Goal: Information Seeking & Learning: Check status

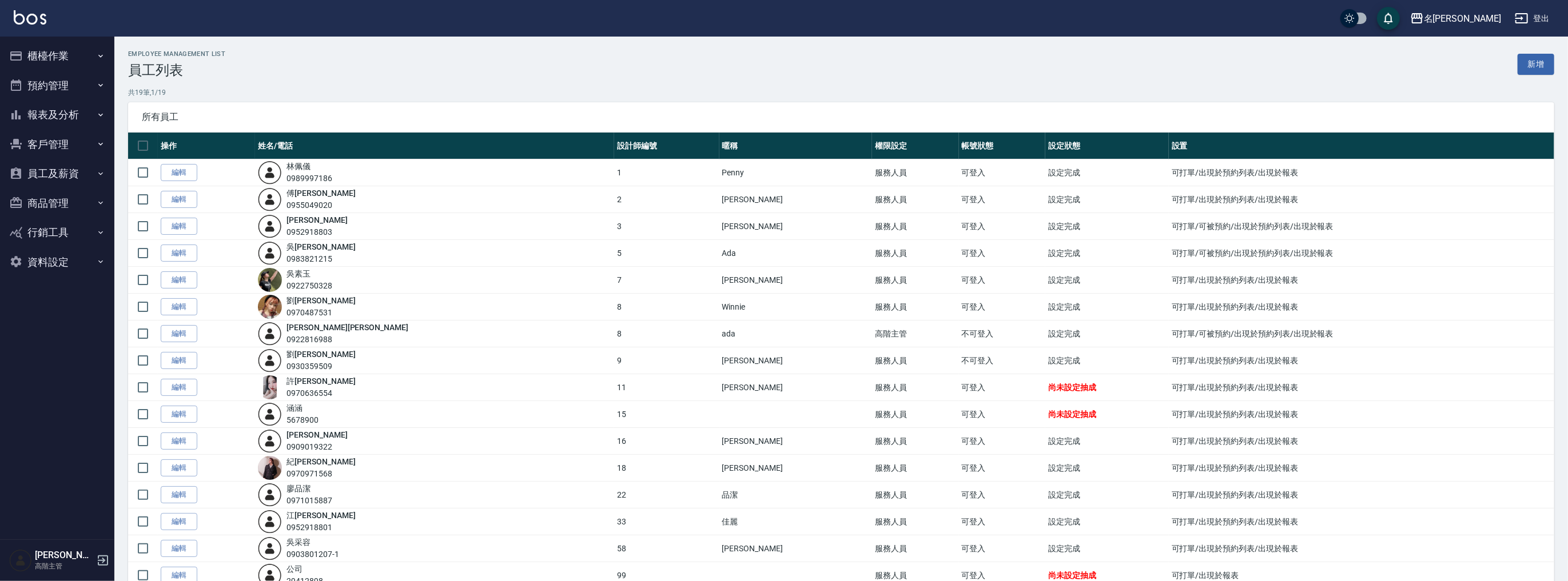
click at [54, 124] on button "報表及分析" at bounding box center [57, 115] width 105 height 30
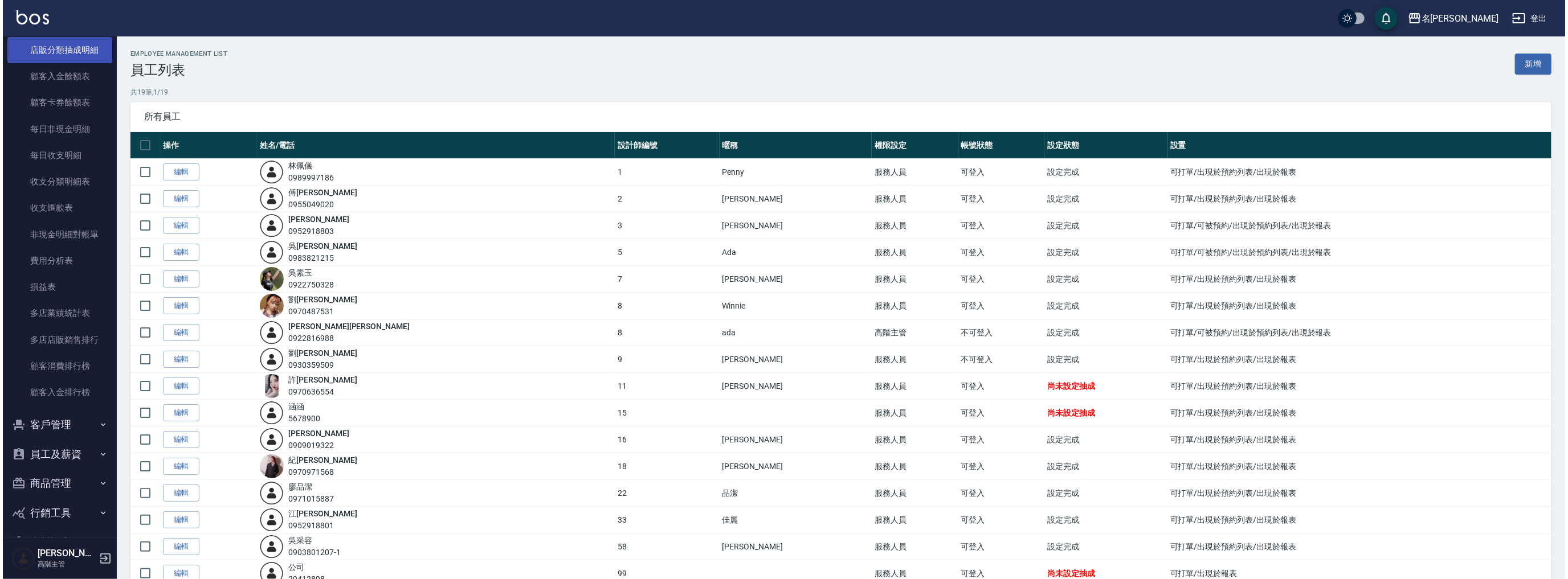
scroll to position [893, 0]
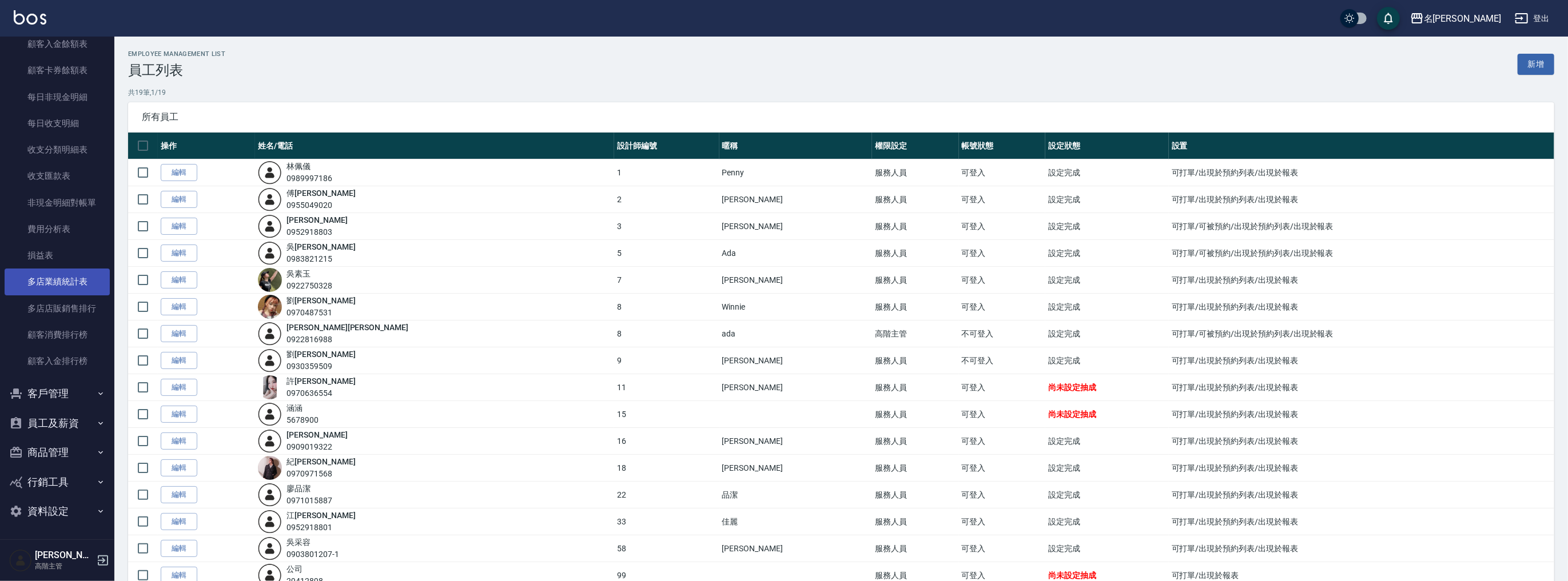
click at [58, 276] on link "多店業績統計表" at bounding box center [57, 282] width 105 height 27
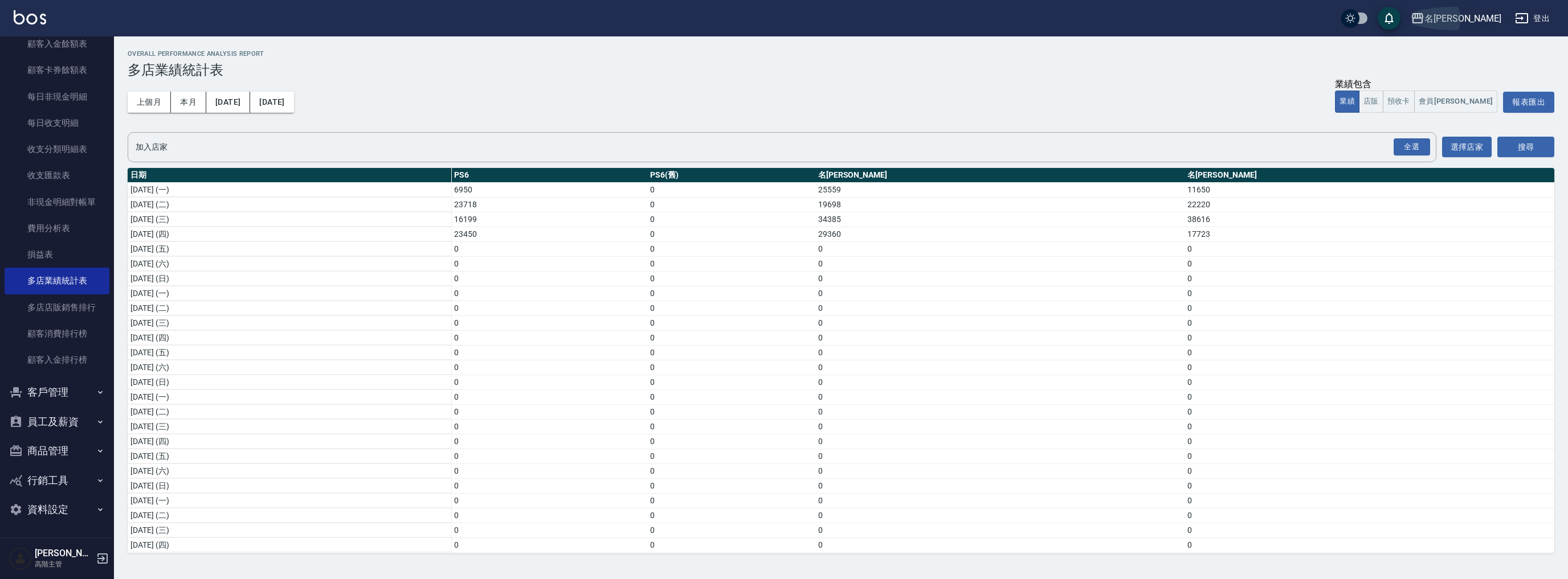
click at [1475, 14] on div "名[PERSON_NAME]" at bounding box center [1462, 19] width 77 height 14
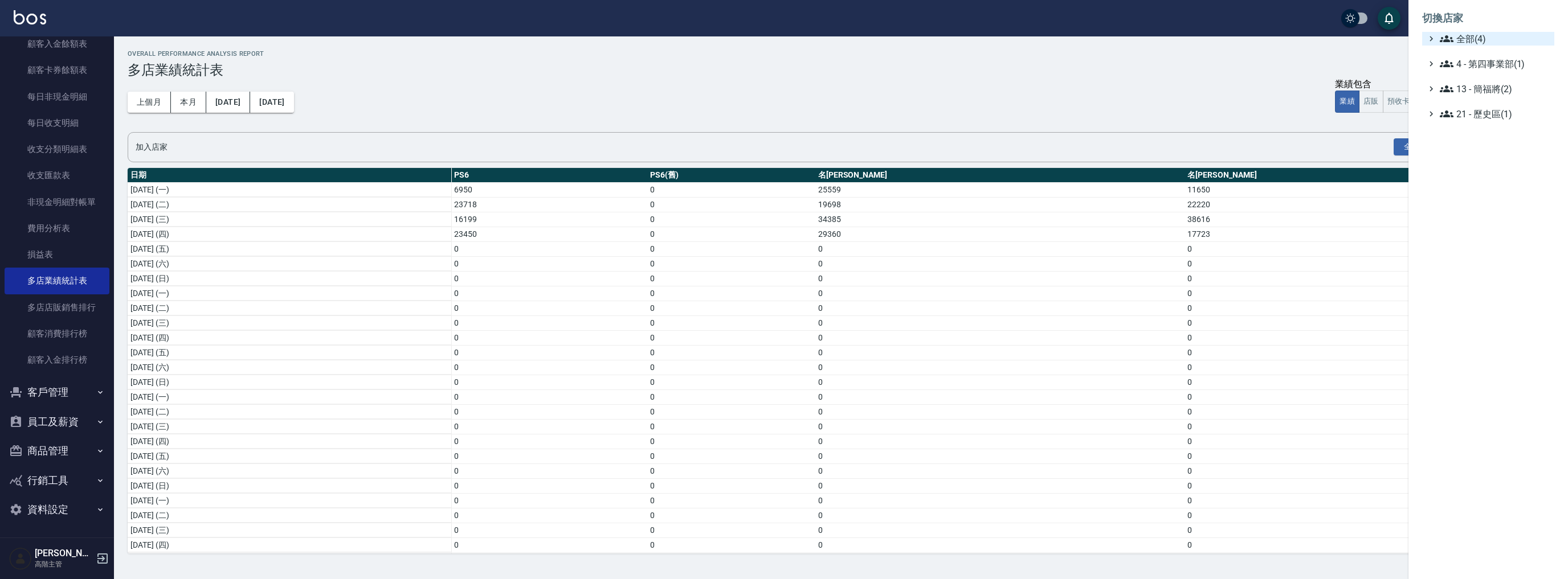
click at [1460, 39] on span "全部(4)" at bounding box center [1494, 39] width 110 height 14
click at [1472, 110] on span "名[PERSON_NAME]" at bounding box center [1493, 111] width 112 height 14
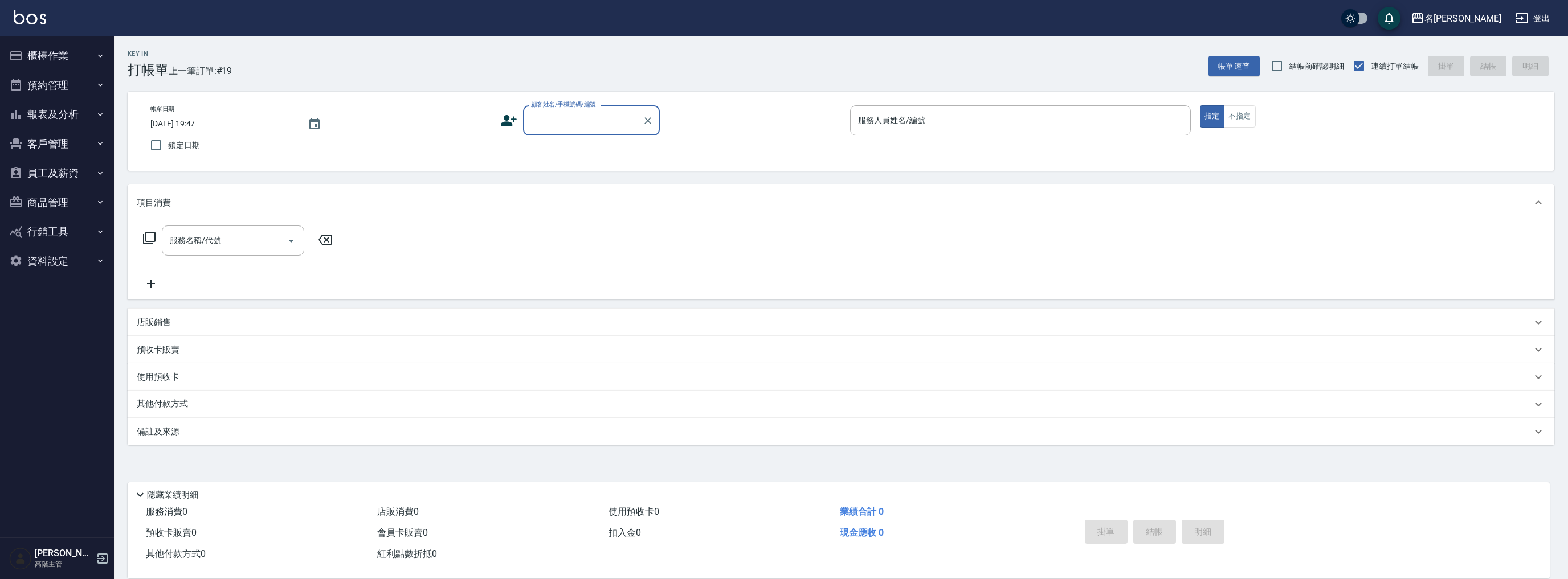
click at [67, 110] on button "報表及分析" at bounding box center [56, 115] width 105 height 30
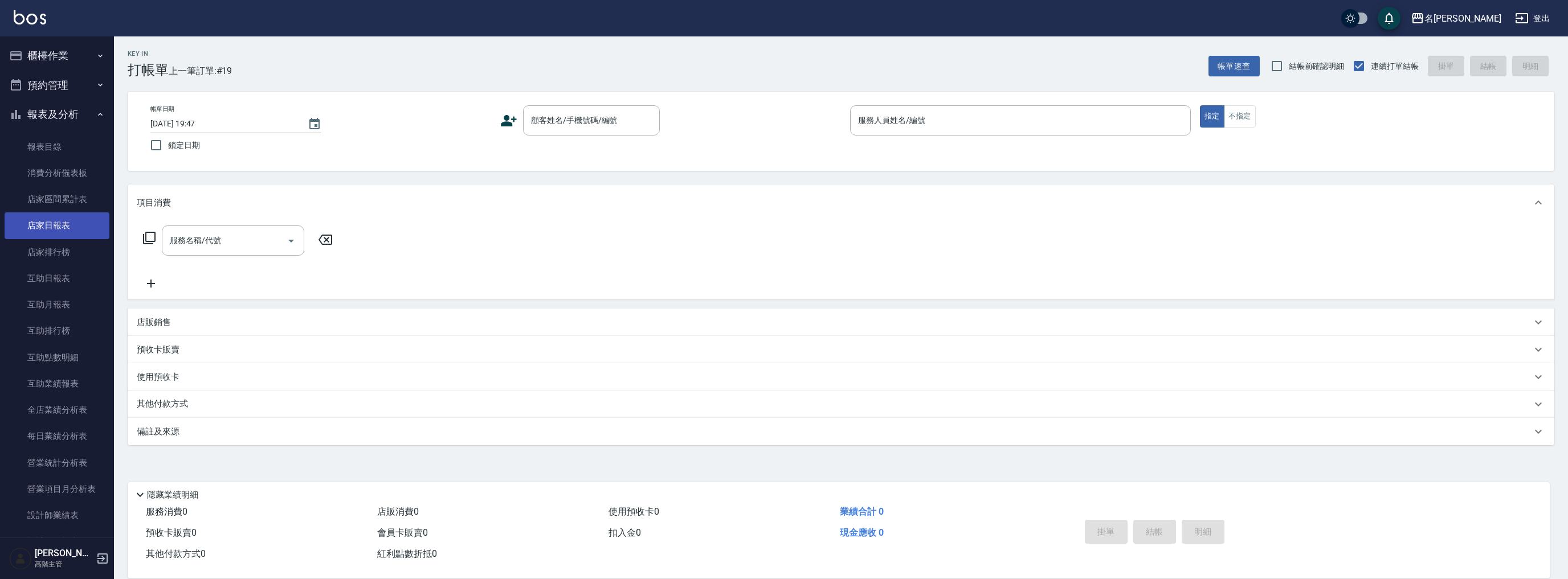
click at [75, 228] on link "店家日報表" at bounding box center [56, 226] width 105 height 26
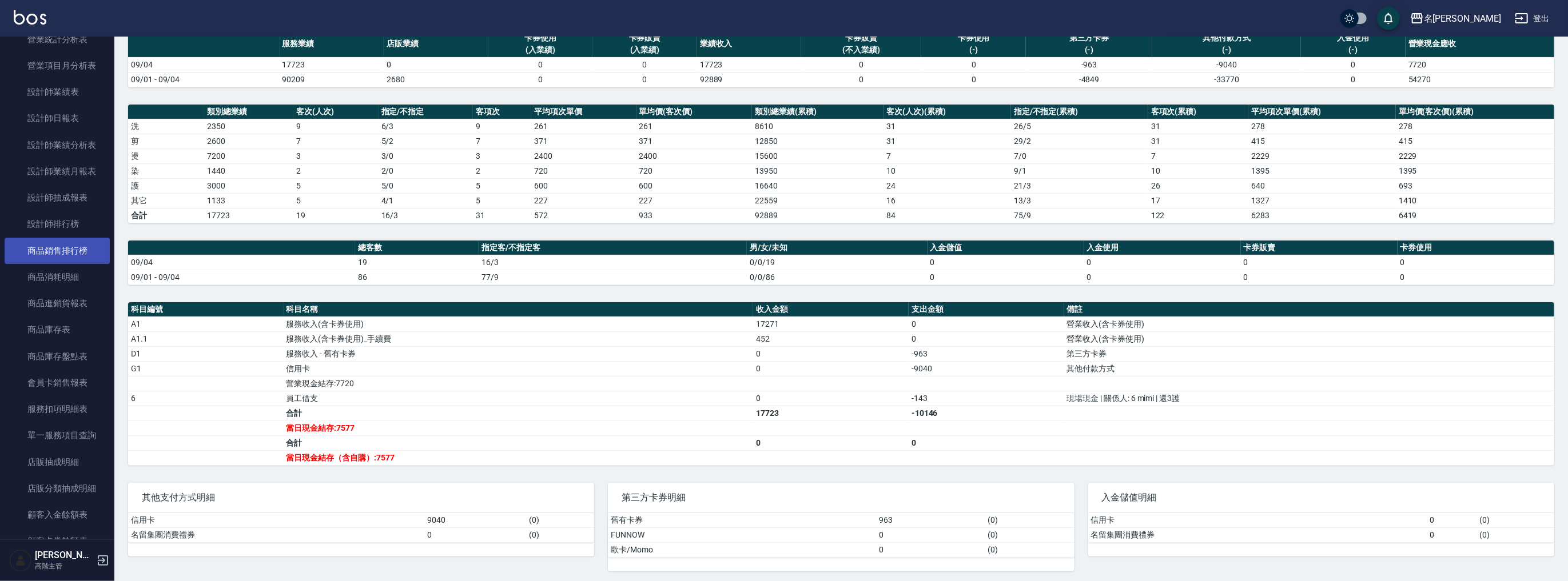
scroll to position [320, 0]
click at [57, 223] on link "設計師日報表" at bounding box center [57, 224] width 105 height 27
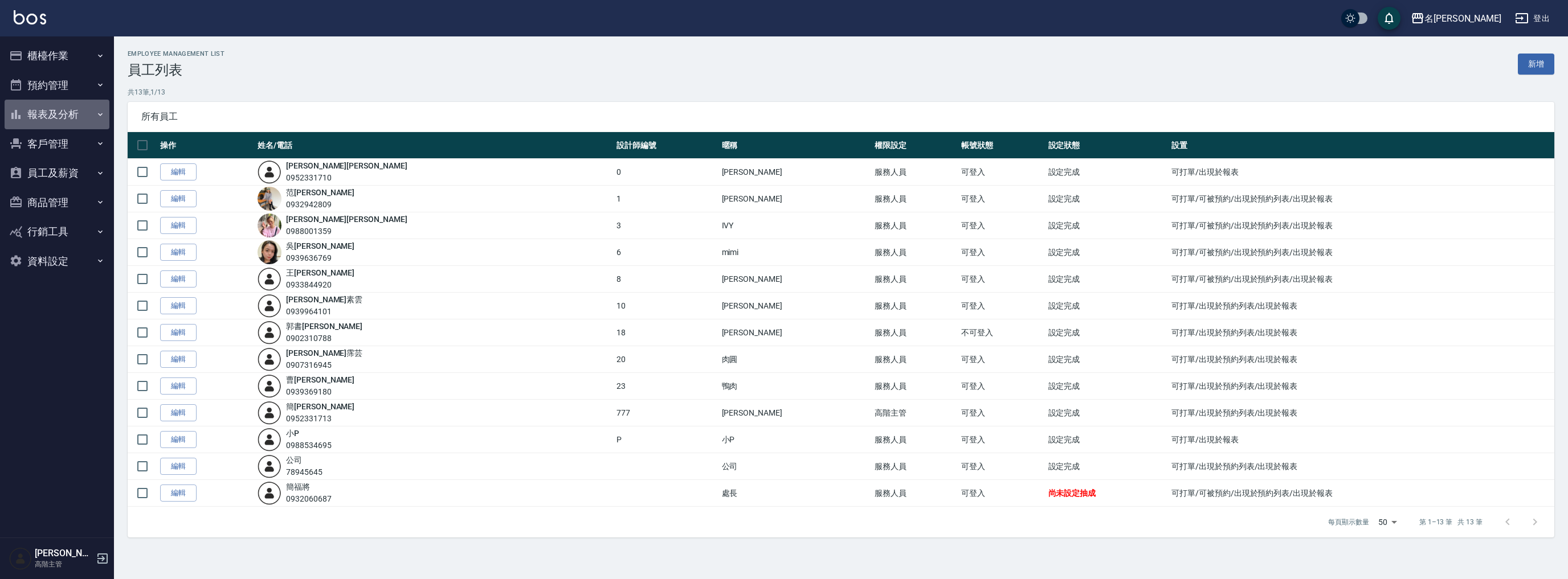
click at [32, 112] on button "報表及分析" at bounding box center [56, 115] width 105 height 30
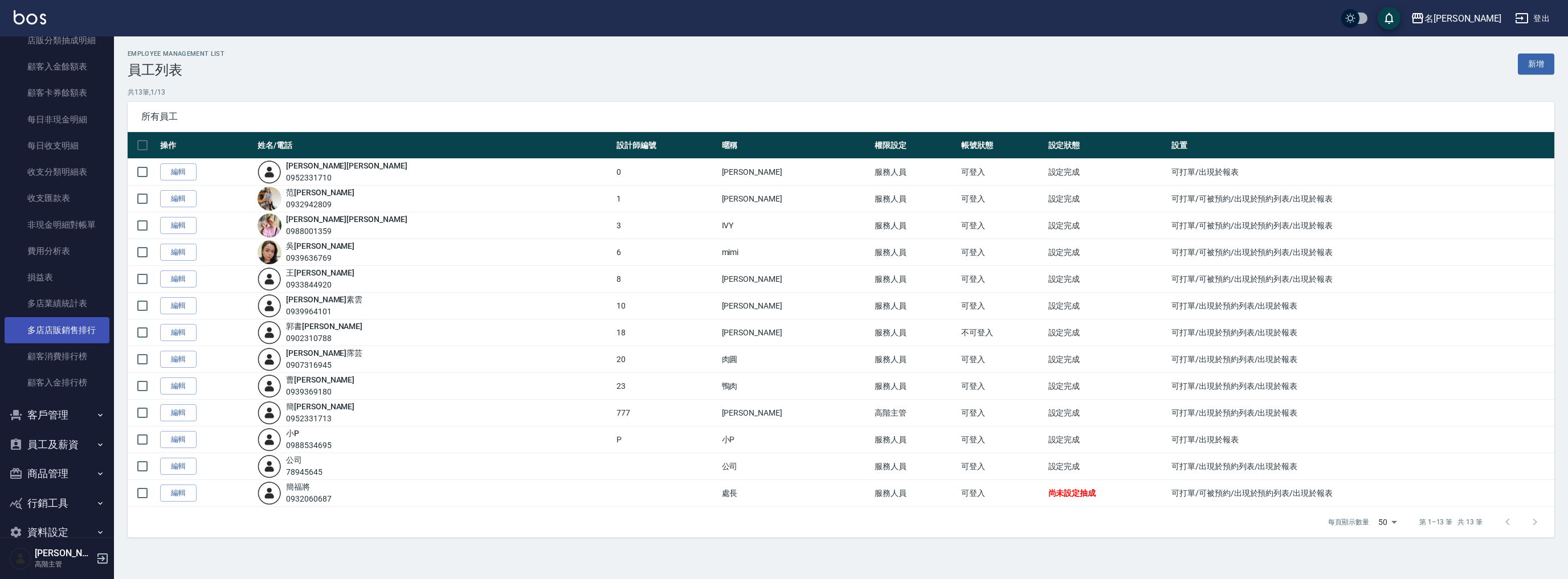
scroll to position [893, 0]
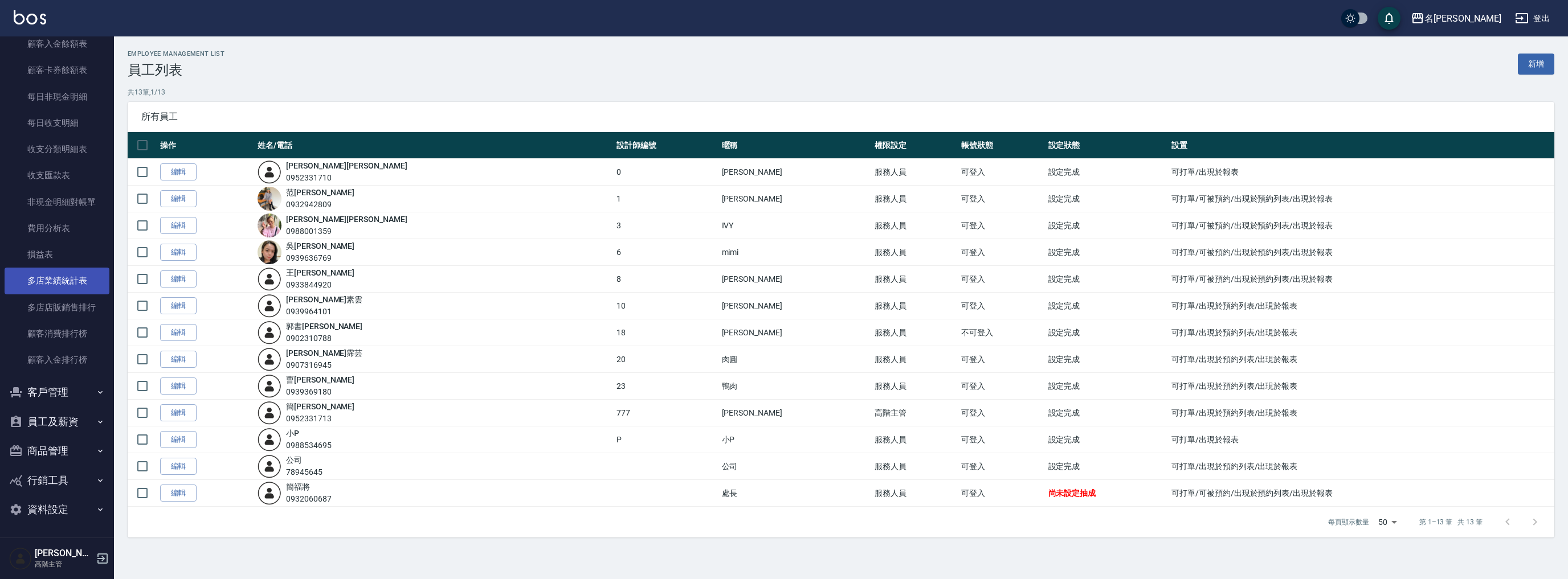
click at [65, 278] on link "多店業績統計表" at bounding box center [56, 281] width 105 height 26
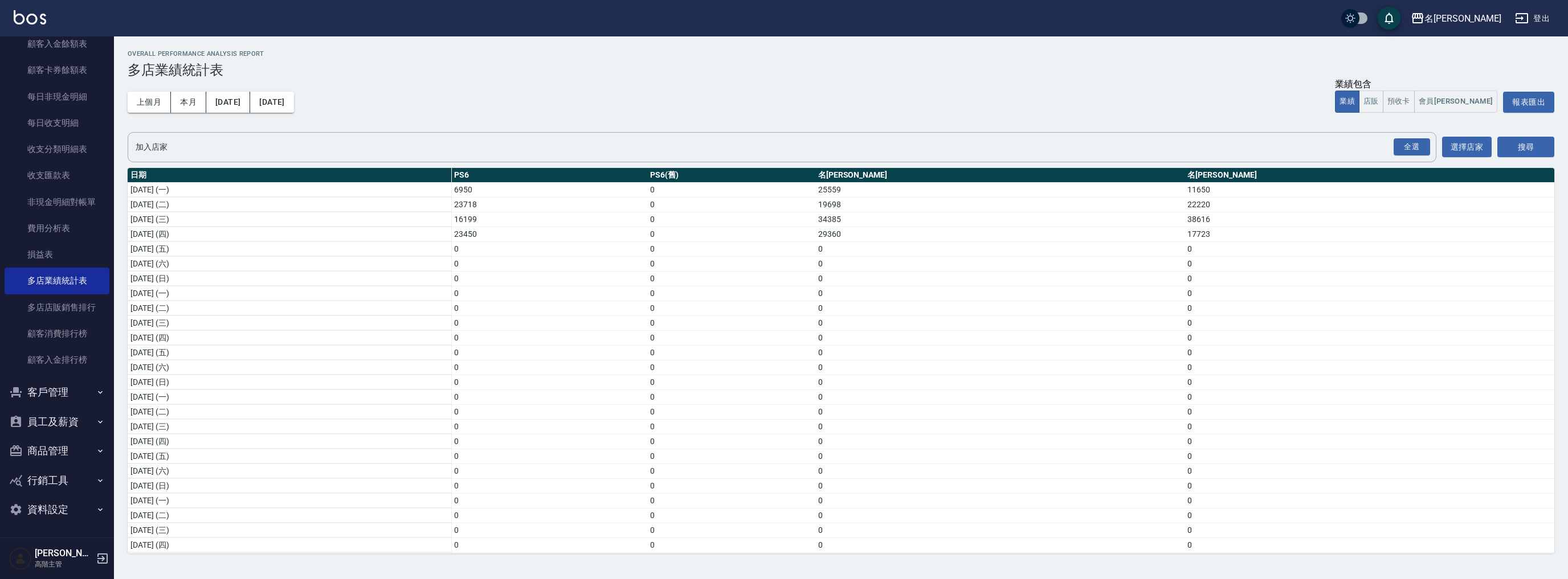
scroll to position [136, 0]
